Goal: Task Accomplishment & Management: Complete application form

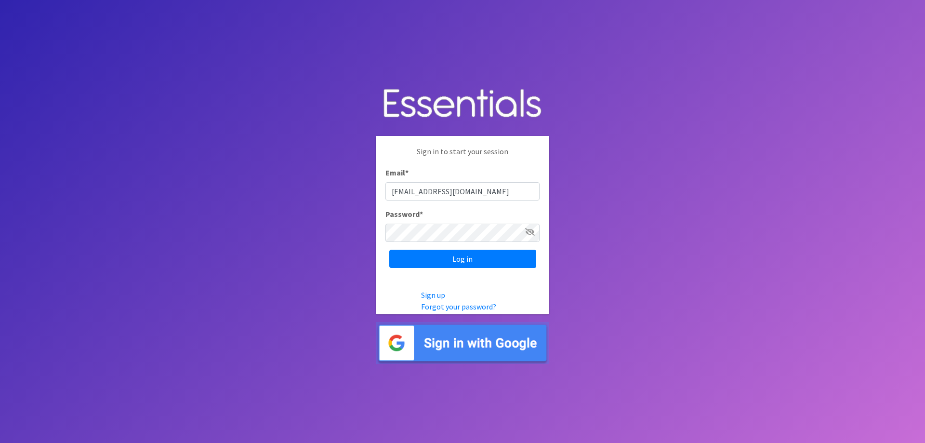
click at [531, 231] on icon at bounding box center [530, 232] width 10 height 8
click at [482, 261] on input "Log in" at bounding box center [462, 258] width 147 height 18
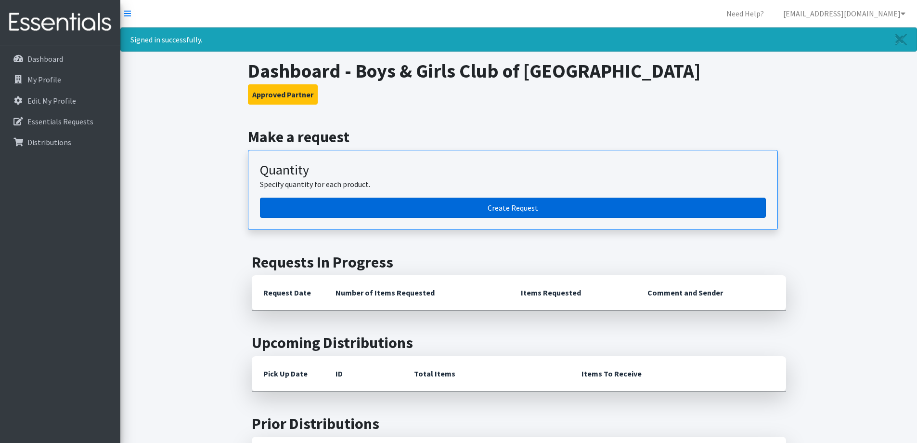
click at [407, 214] on link "Create Request" at bounding box center [513, 207] width 506 height 20
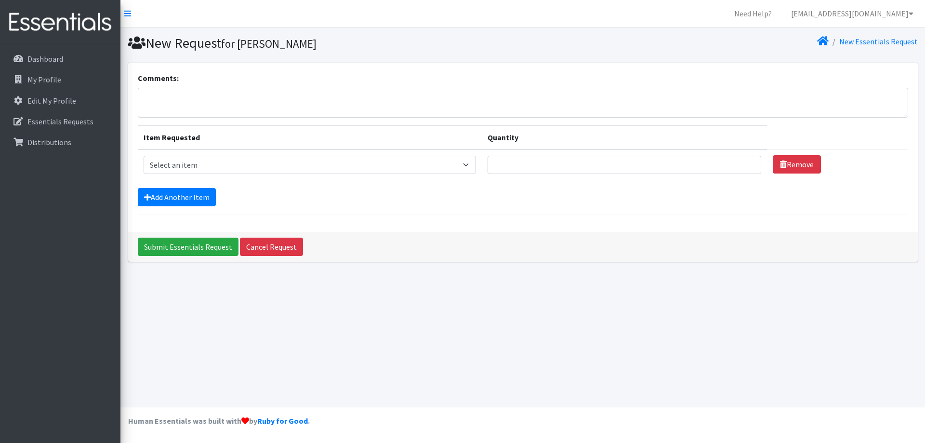
click at [258, 151] on td "Item Requested Select an item Diapers - Newborn Diapers - Preemie Diapers - Siz…" at bounding box center [310, 164] width 344 height 31
click at [266, 164] on select "Select an item Diapers - Newborn Diapers - Preemie Diapers - Size 1 Diapers - S…" at bounding box center [309, 165] width 333 height 18
click at [658, 307] on div "New Request for [PERSON_NAME] New Essentials Request Comments: Item Requested Q…" at bounding box center [522, 216] width 804 height 379
click at [452, 163] on select "Select an item Diapers - Newborn Diapers - Preemie Diapers - Size 1 Diapers - S…" at bounding box center [309, 165] width 333 height 18
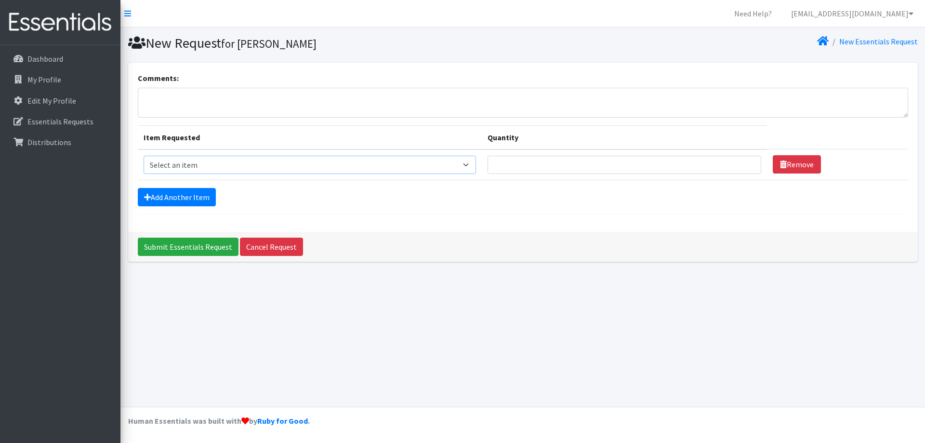
select select "94"
click at [143, 156] on select "Select an item Diapers - Newborn Diapers - Preemie Diapers - Size 1 Diapers - S…" at bounding box center [309, 165] width 333 height 18
click at [561, 163] on input "Quantity" at bounding box center [624, 165] width 274 height 18
click at [563, 159] on input "150" at bounding box center [624, 165] width 274 height 18
click at [656, 160] on input "150" at bounding box center [624, 165] width 274 height 18
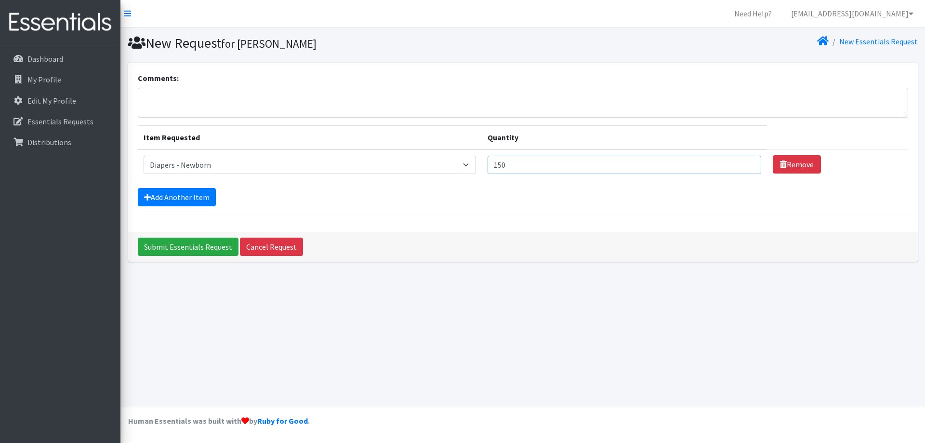
click at [656, 160] on input "150" at bounding box center [624, 165] width 274 height 18
type input "1"
click at [745, 160] on input "1" at bounding box center [624, 165] width 274 height 18
click at [745, 160] on input "2" at bounding box center [624, 165] width 274 height 18
click at [745, 160] on input "3" at bounding box center [624, 165] width 274 height 18
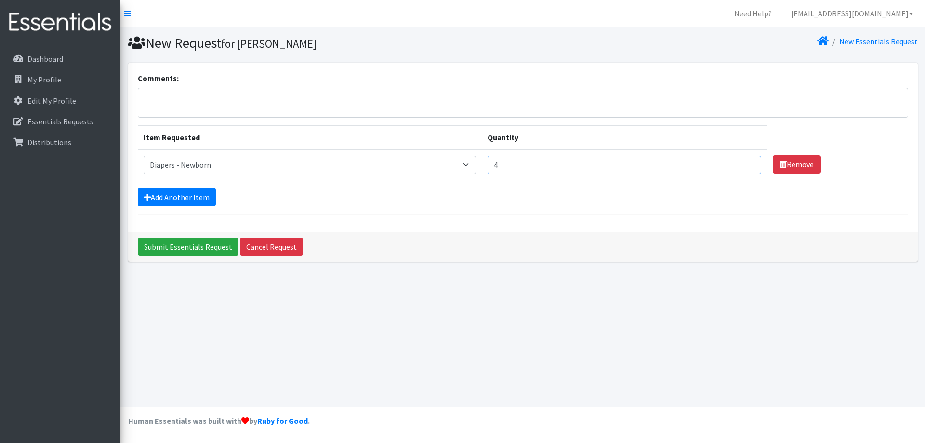
click at [745, 160] on input "4" at bounding box center [624, 165] width 274 height 18
click at [746, 163] on input "5" at bounding box center [624, 165] width 274 height 18
type input "6"
click at [746, 163] on input "6" at bounding box center [624, 165] width 274 height 18
click at [202, 195] on link "Add Another Item" at bounding box center [177, 197] width 78 height 18
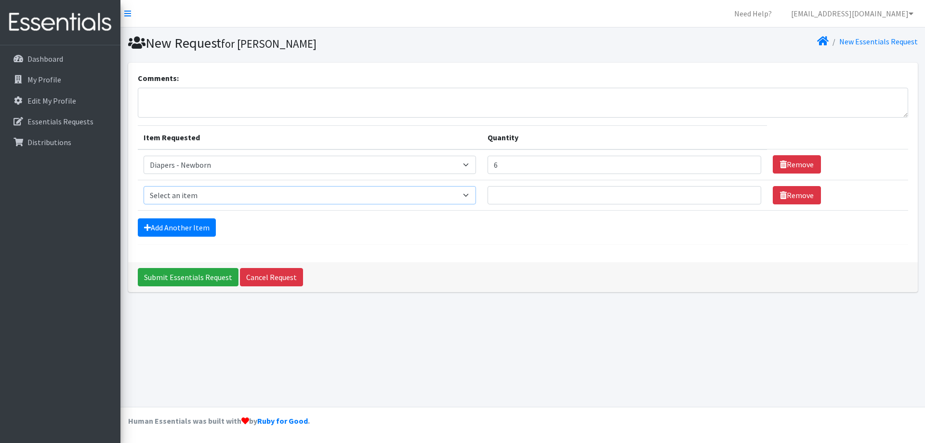
click at [202, 195] on select "Select an item Diapers - Newborn Diapers - Preemie Diapers - Size 1 Diapers - S…" at bounding box center [309, 195] width 333 height 18
select select "97"
click at [143, 186] on select "Select an item Diapers - Newborn Diapers - Preemie Diapers - Size 1 Diapers - S…" at bounding box center [309, 195] width 333 height 18
click at [547, 194] on input "Quantity" at bounding box center [624, 195] width 274 height 18
type input "6"
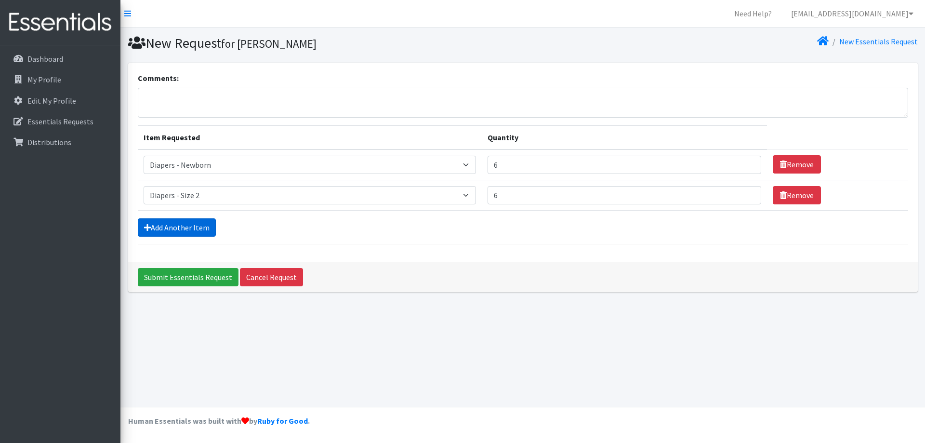
click at [151, 227] on link "Add Another Item" at bounding box center [177, 227] width 78 height 18
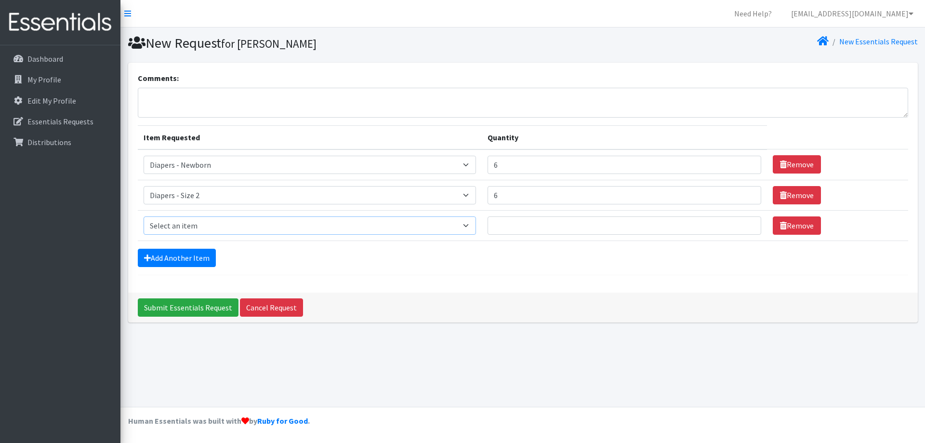
click at [195, 224] on select "Select an item Diapers - Newborn Diapers - Preemie Diapers - Size 1 Diapers - S…" at bounding box center [309, 225] width 333 height 18
select select "98"
click at [143, 216] on select "Select an item Diapers - Newborn Diapers - Preemie Diapers - Size 1 Diapers - S…" at bounding box center [309, 225] width 333 height 18
click at [579, 224] on input "Quantity" at bounding box center [624, 225] width 274 height 18
